Goal: Entertainment & Leisure: Consume media (video, audio)

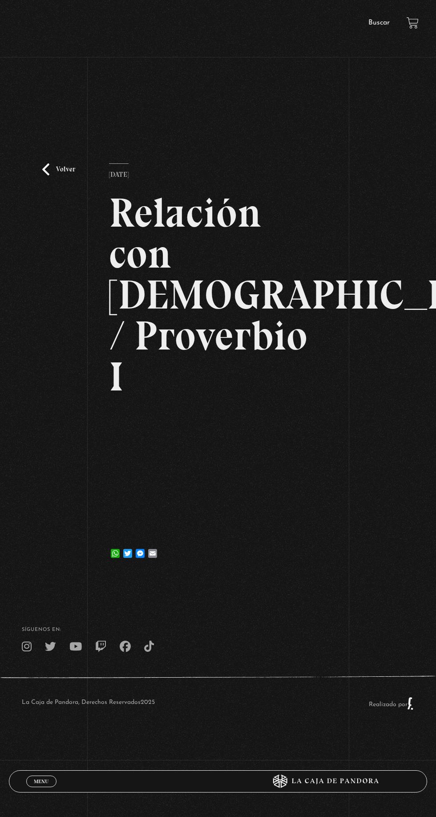
click at [48, 175] on link "Volver" at bounding box center [58, 169] width 33 height 12
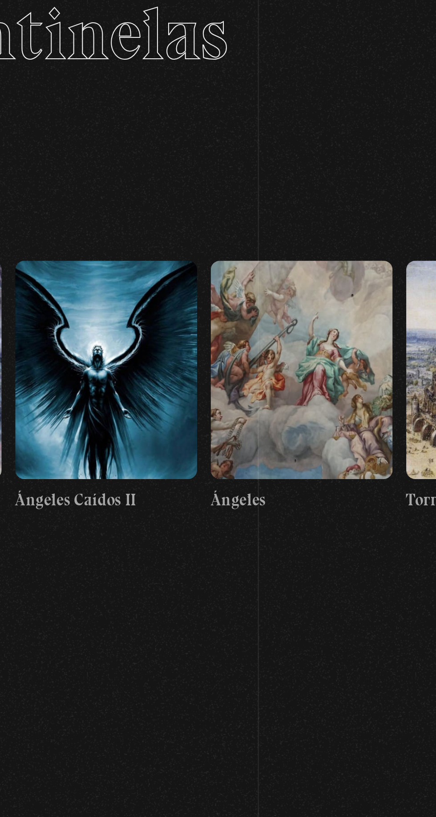
scroll to position [0, 9924]
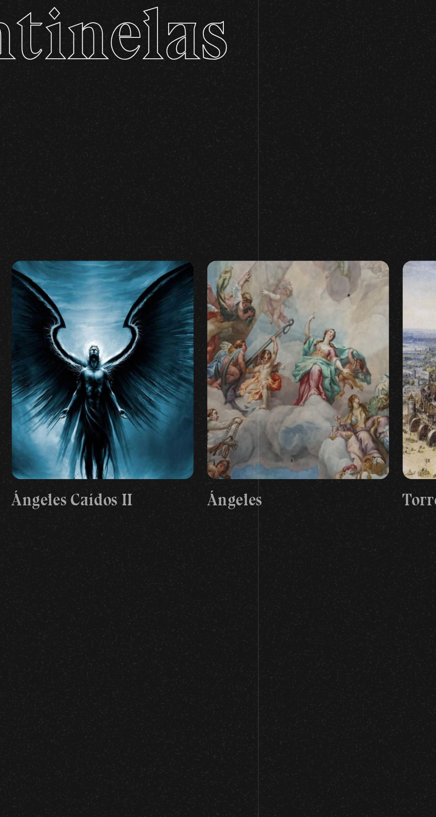
click at [369, 336] on figure at bounding box center [368, 286] width 89 height 107
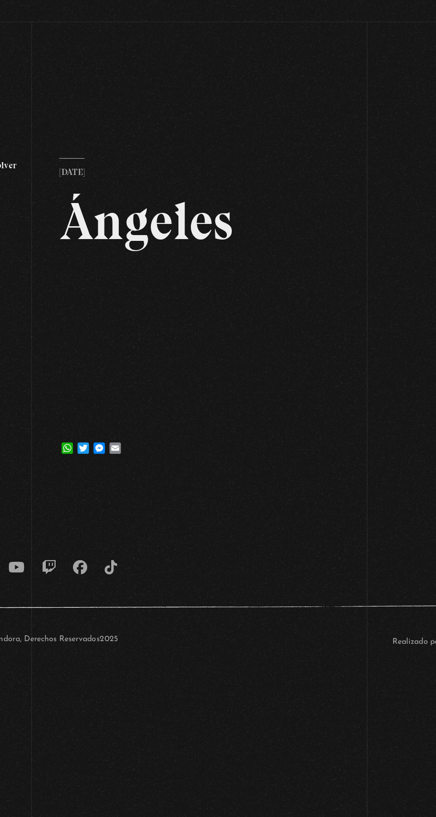
click at [69, 175] on link "Volver" at bounding box center [58, 169] width 33 height 12
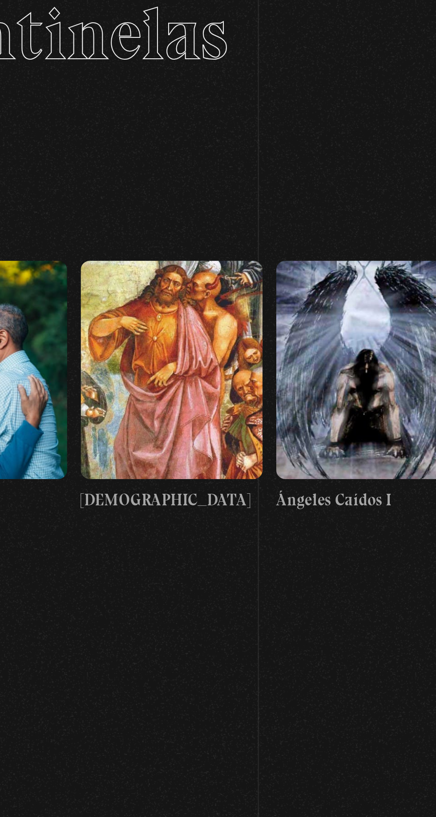
scroll to position [0, 9698]
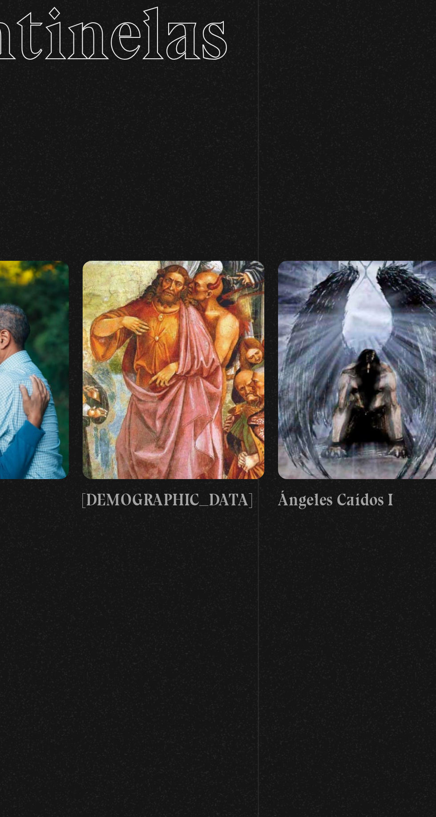
click at [388, 331] on figure at bounding box center [403, 286] width 89 height 107
